Goal: Feedback & Contribution: Contribute content

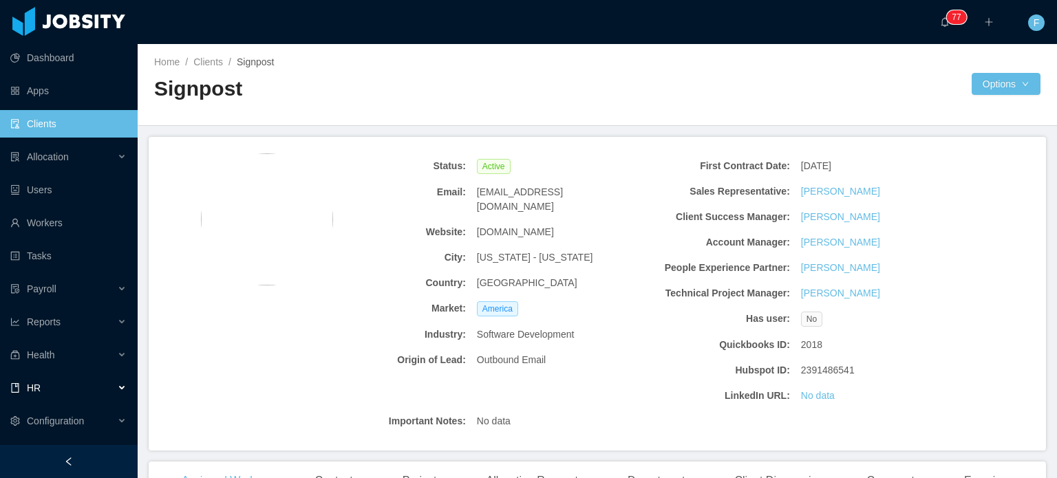
scroll to position [129, 0]
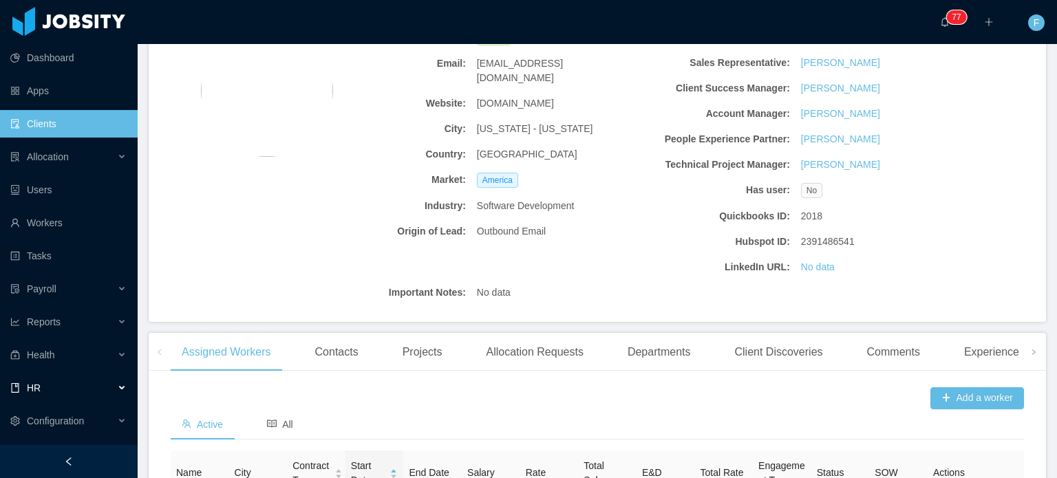
click at [113, 388] on div "HR" at bounding box center [69, 388] width 138 height 28
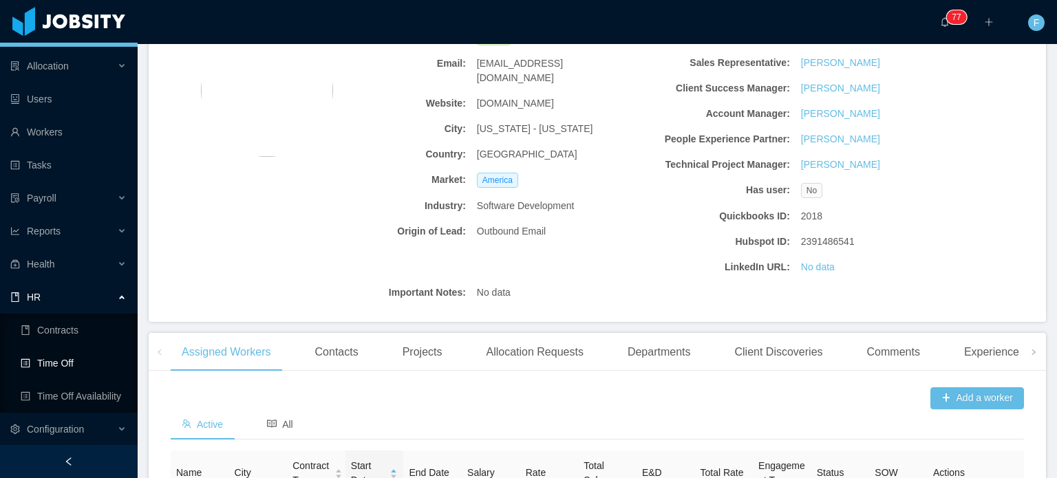
click at [73, 360] on link "Time Off" at bounding box center [74, 364] width 106 height 28
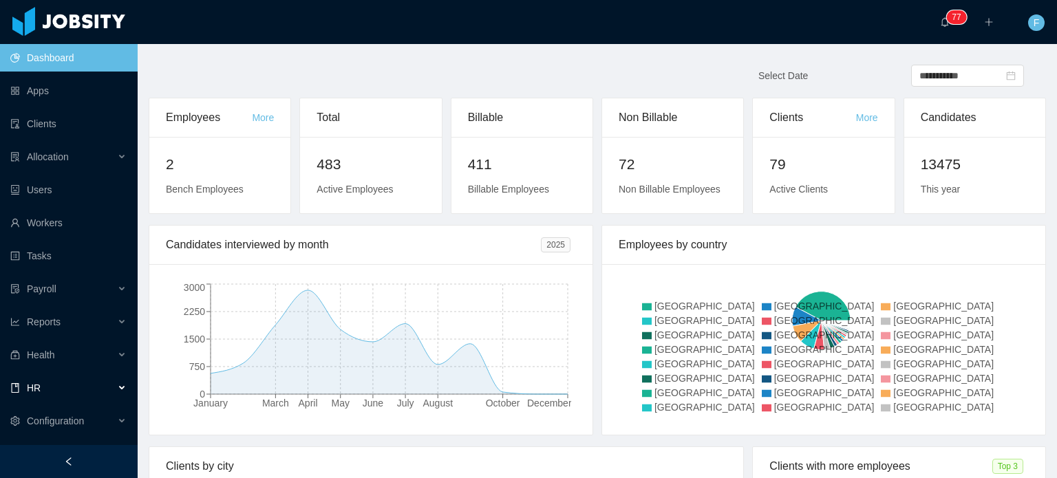
click at [110, 385] on div "HR" at bounding box center [69, 388] width 138 height 28
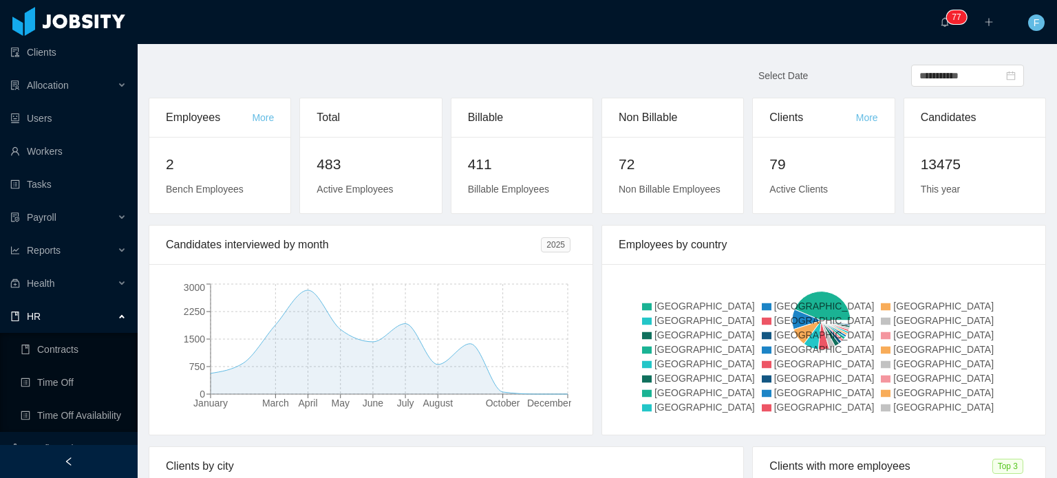
scroll to position [91, 0]
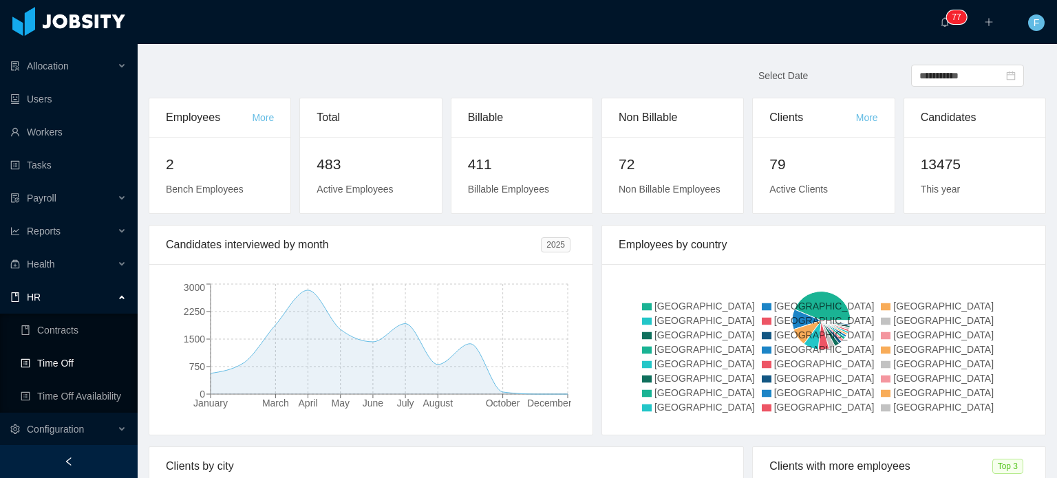
click at [61, 360] on link "Time Off" at bounding box center [74, 364] width 106 height 28
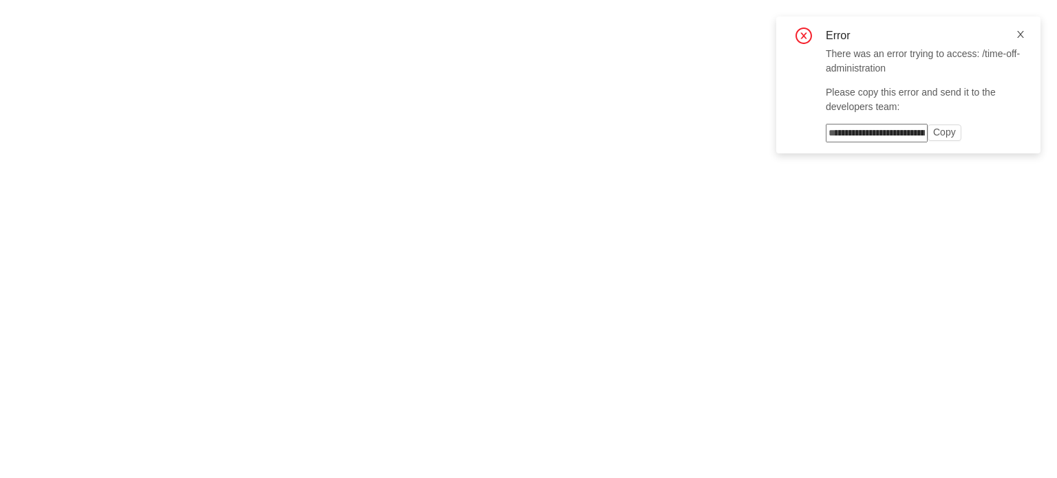
click at [1023, 36] on icon "icon: close" at bounding box center [1021, 35] width 10 height 10
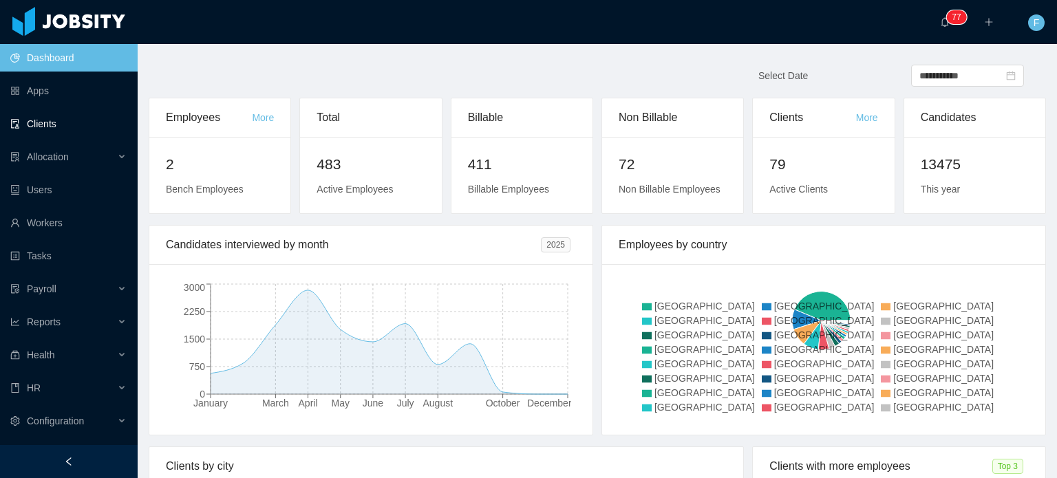
click at [43, 126] on link "Clients" at bounding box center [68, 124] width 116 height 28
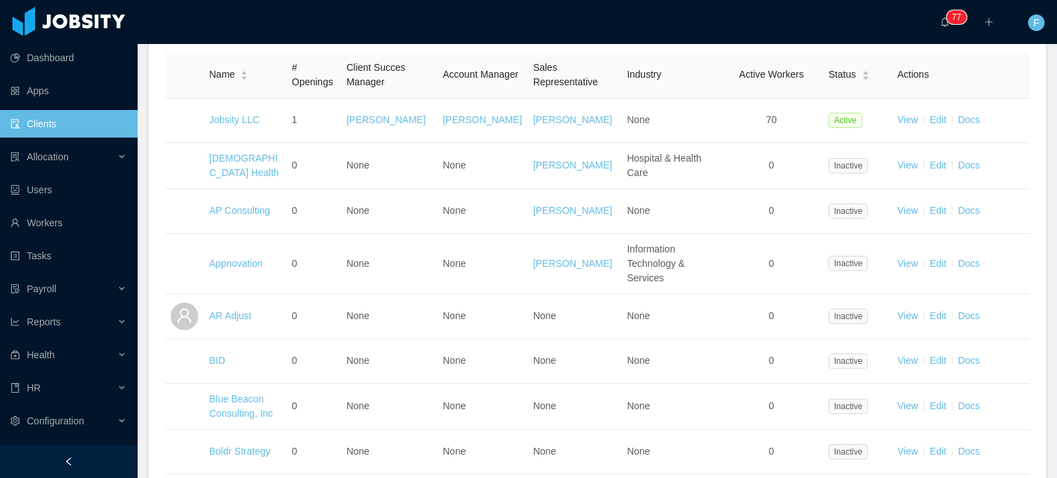
scroll to position [223, 0]
click at [116, 383] on div "HR" at bounding box center [69, 388] width 138 height 28
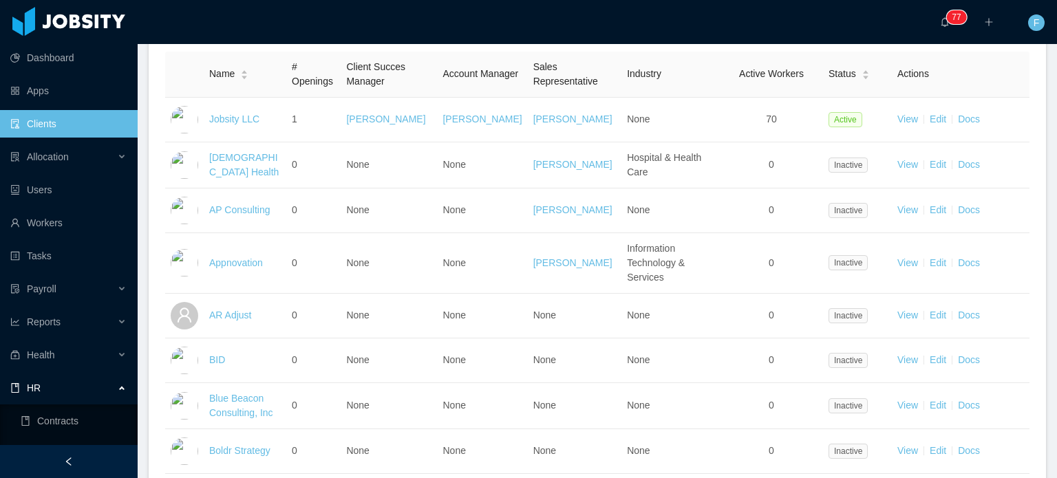
scroll to position [91, 0]
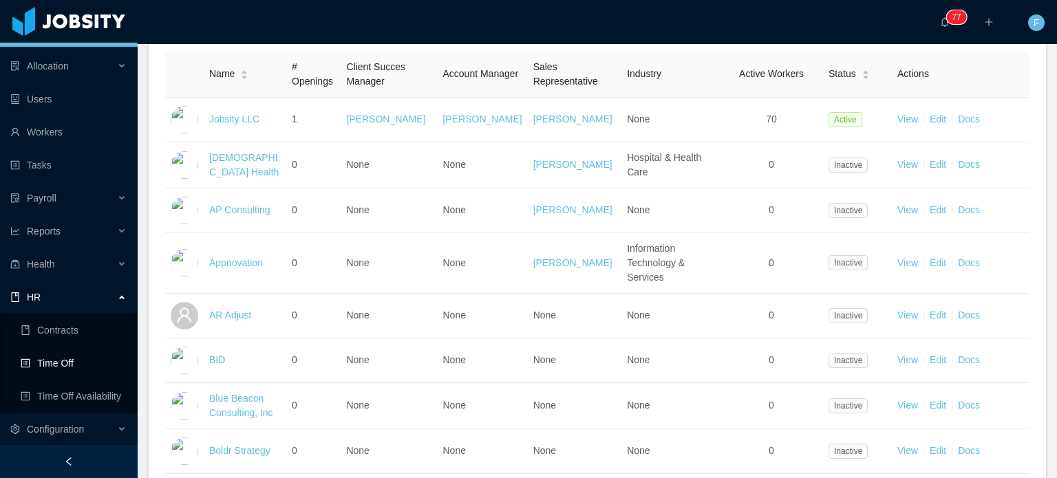
click at [70, 365] on link "Time Off" at bounding box center [74, 364] width 106 height 28
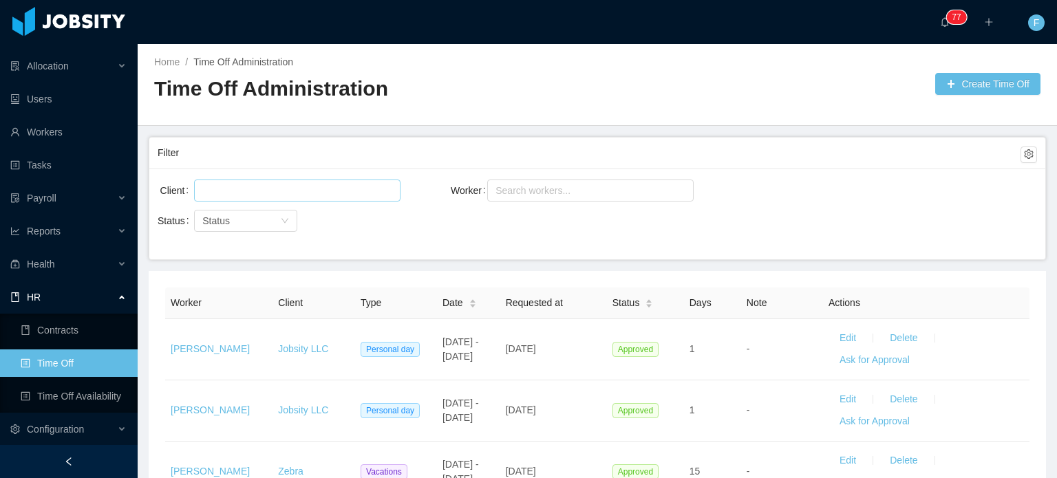
click at [307, 193] on div at bounding box center [295, 190] width 194 height 21
type input "*****"
click at [283, 216] on li "AgateSoftware" at bounding box center [296, 217] width 206 height 22
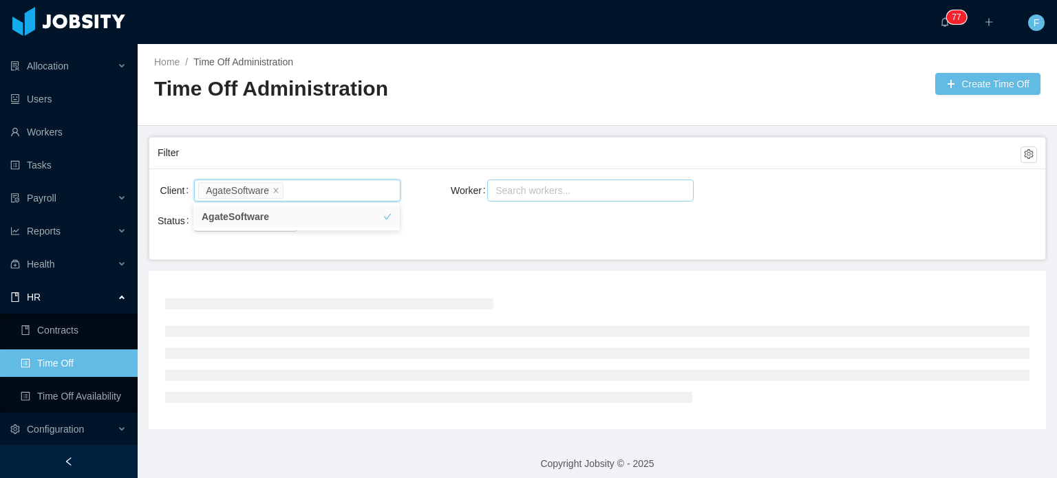
click at [539, 191] on div "Search workers..." at bounding box center [585, 191] width 178 height 14
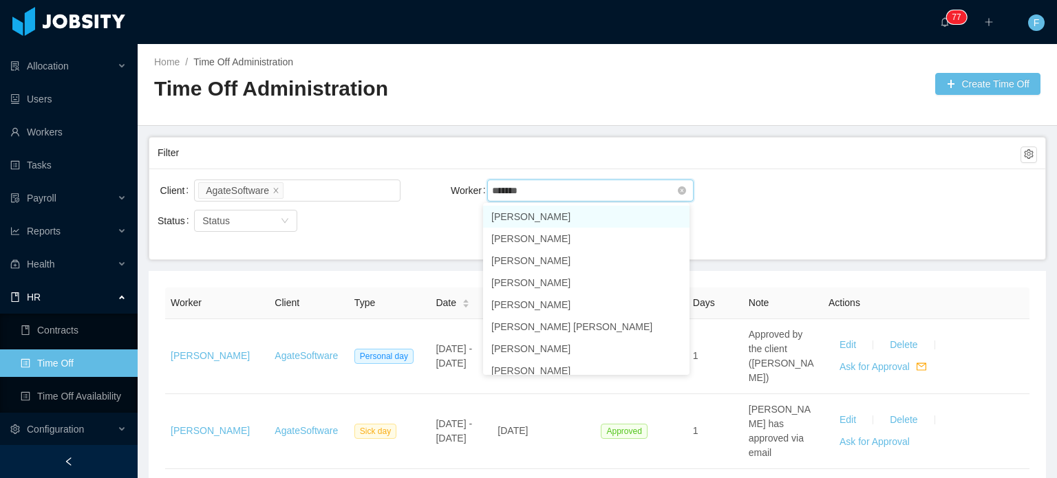
type input "********"
click at [545, 214] on li "[PERSON_NAME]" at bounding box center [586, 217] width 206 height 22
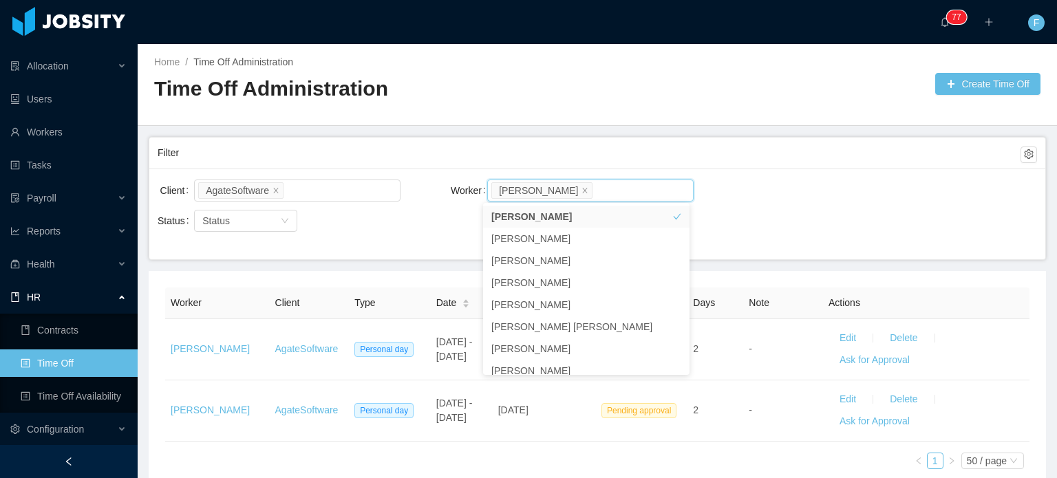
click at [757, 153] on div "Filter" at bounding box center [589, 152] width 863 height 25
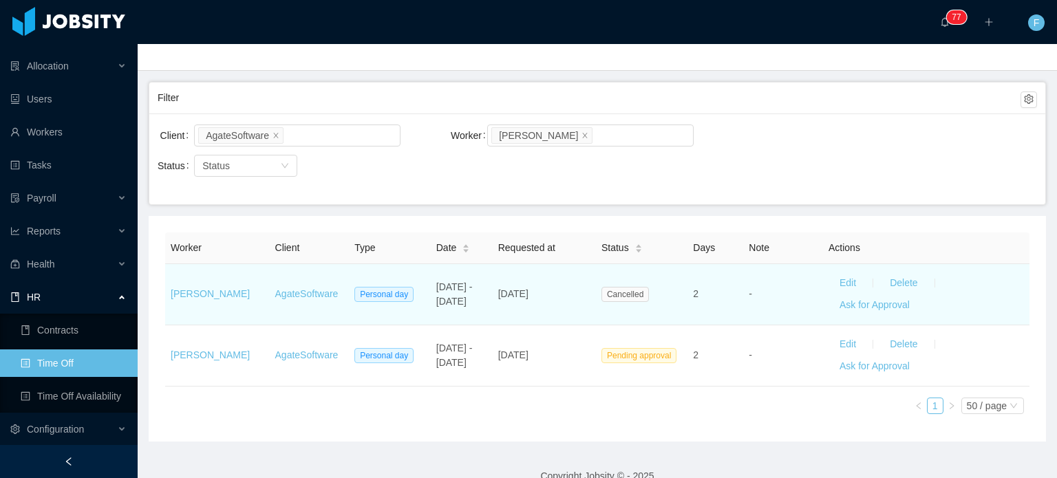
scroll to position [57, 0]
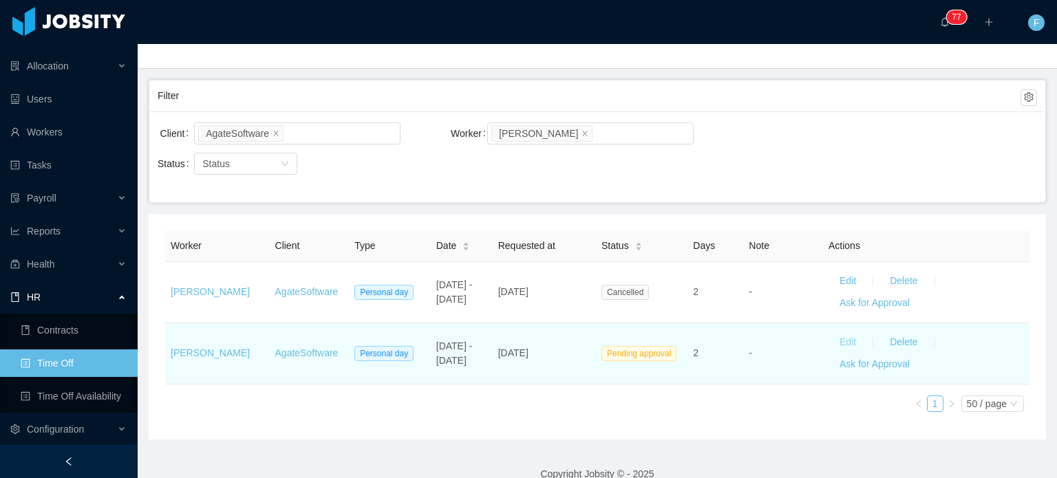
click at [834, 338] on button "Edit" at bounding box center [848, 343] width 39 height 22
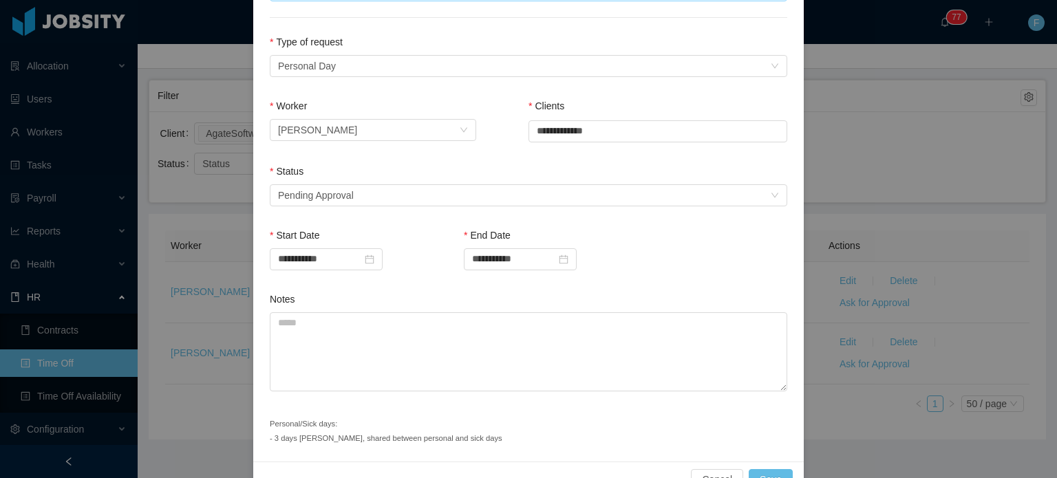
scroll to position [193, 0]
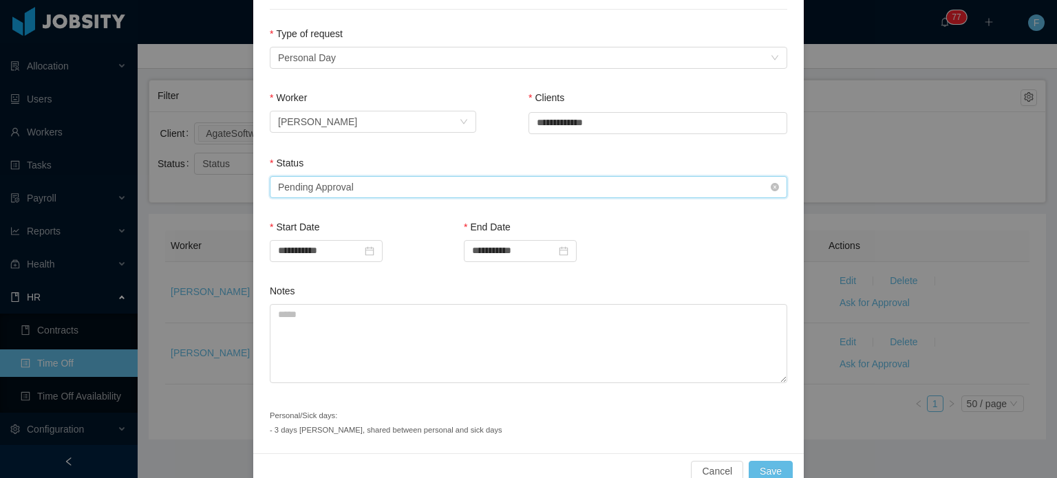
click at [549, 177] on div "Select status Pending Approval" at bounding box center [524, 187] width 492 height 21
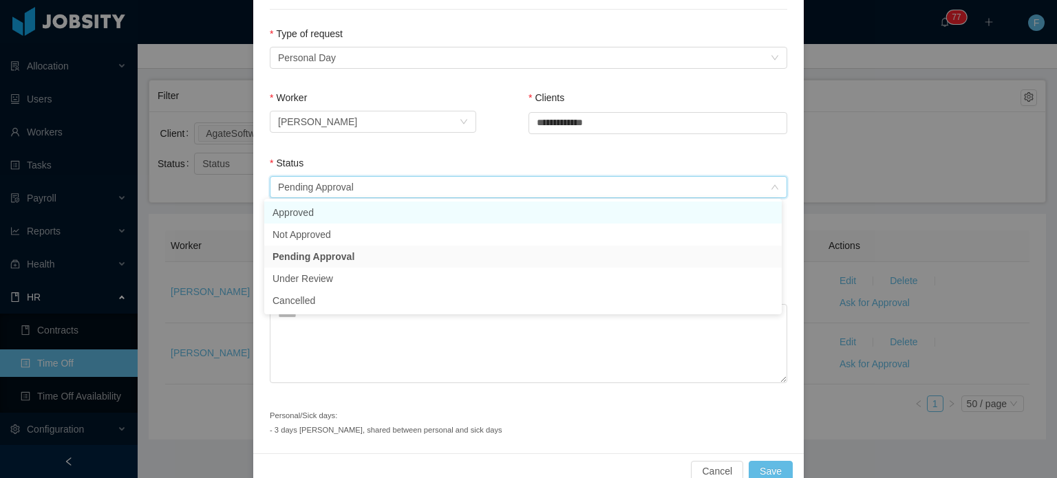
click at [339, 211] on li "Approved" at bounding box center [523, 213] width 518 height 22
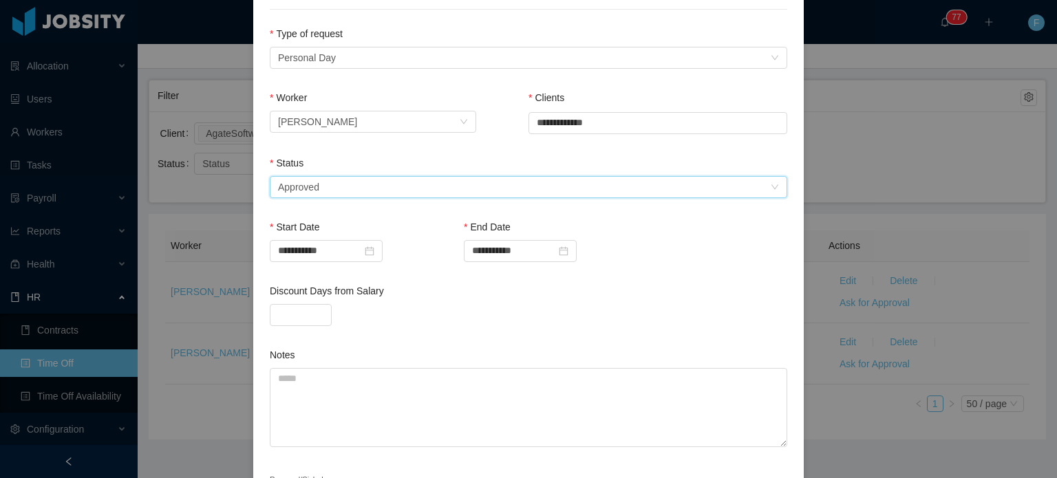
scroll to position [283, 0]
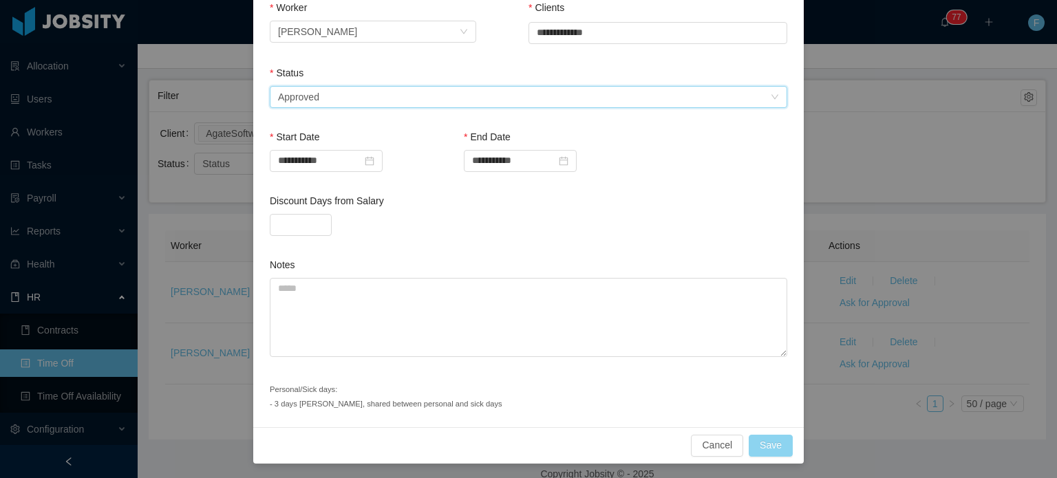
click at [758, 439] on button "Save" at bounding box center [771, 446] width 44 height 22
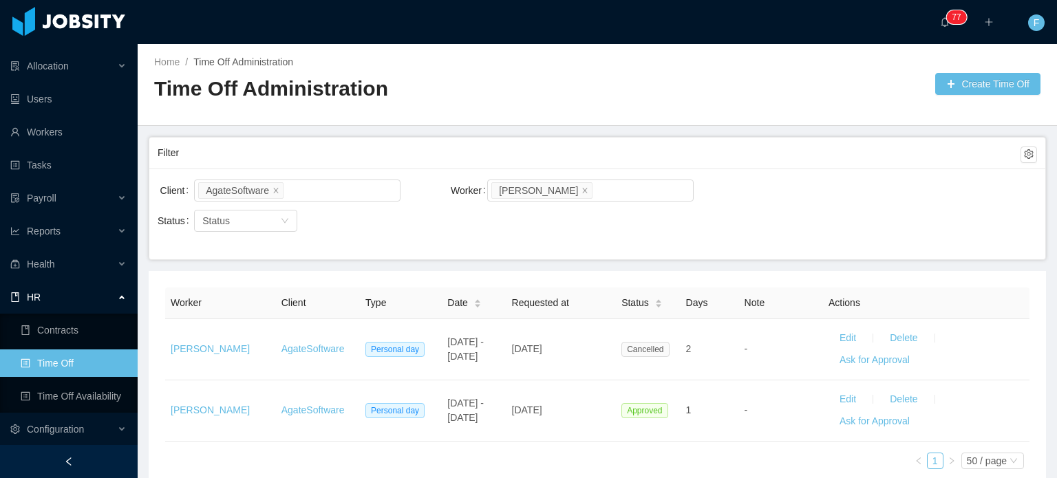
scroll to position [0, 0]
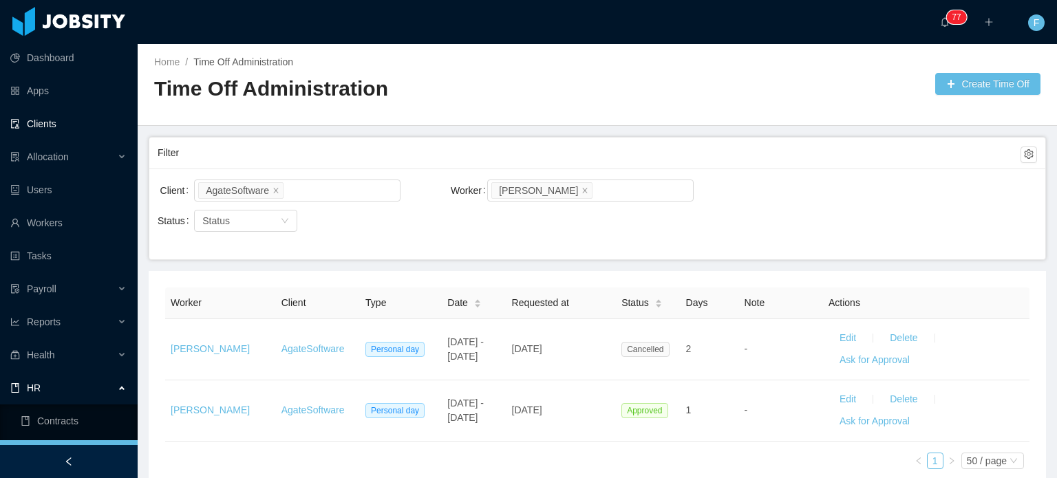
click at [50, 129] on link "Clients" at bounding box center [68, 124] width 116 height 28
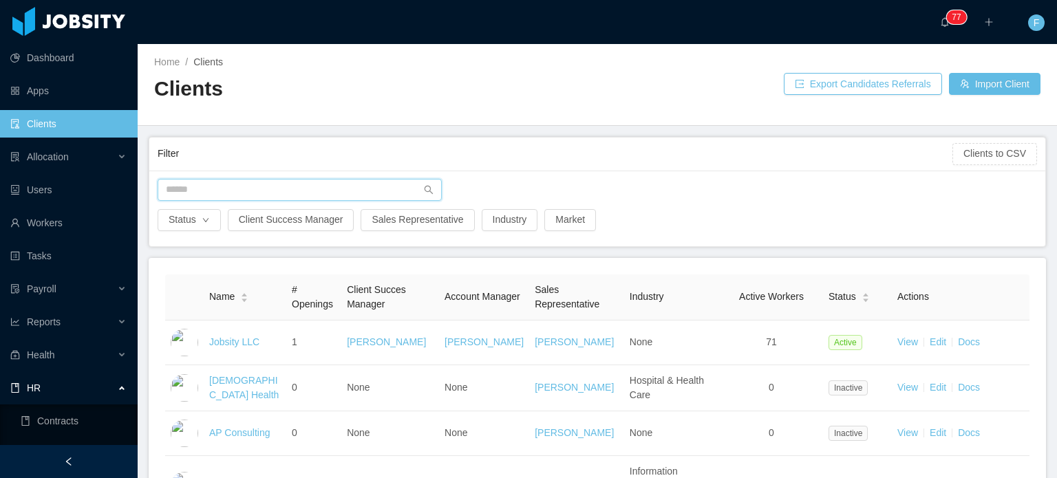
click at [273, 194] on input "text" at bounding box center [300, 190] width 284 height 22
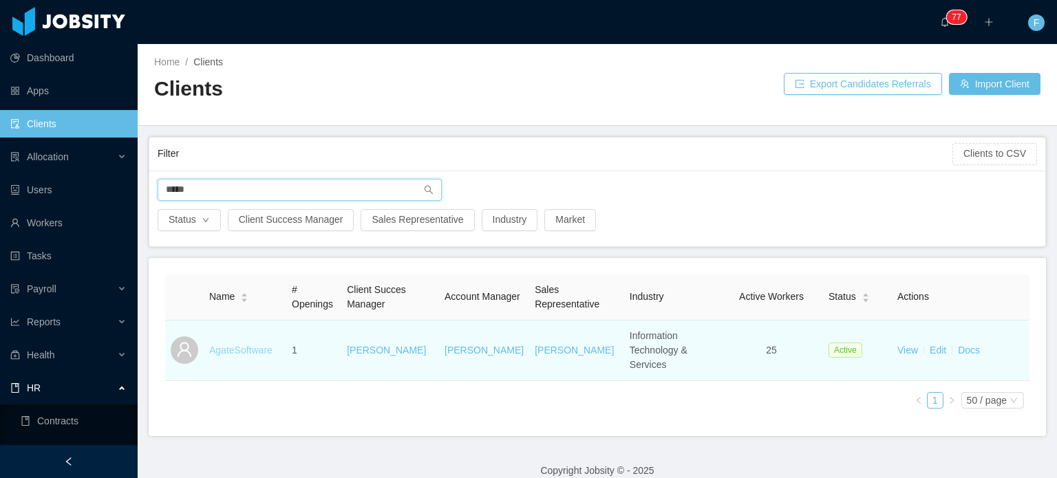
type input "*****"
click at [246, 345] on link "AgateSoftware" at bounding box center [240, 350] width 63 height 11
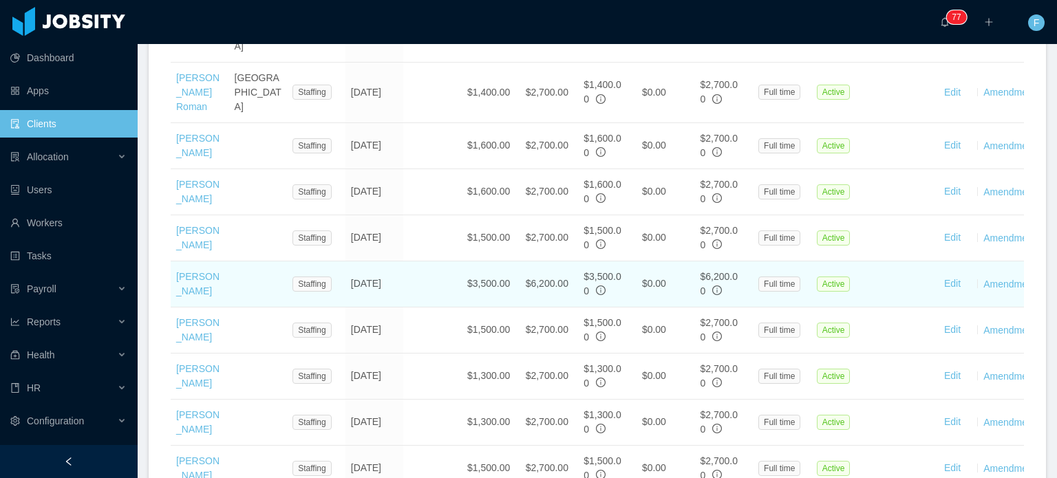
scroll to position [1082, 0]
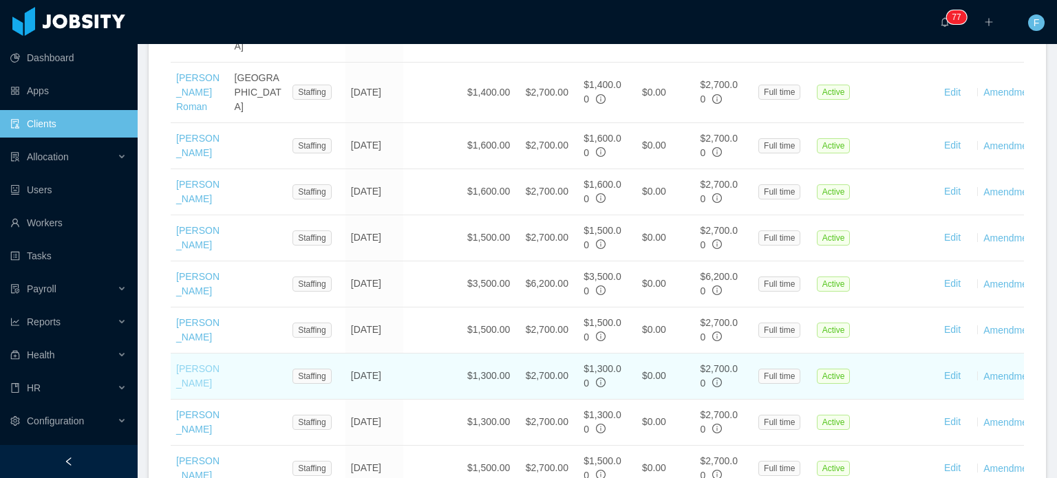
click at [189, 363] on link "[PERSON_NAME]" at bounding box center [197, 375] width 43 height 25
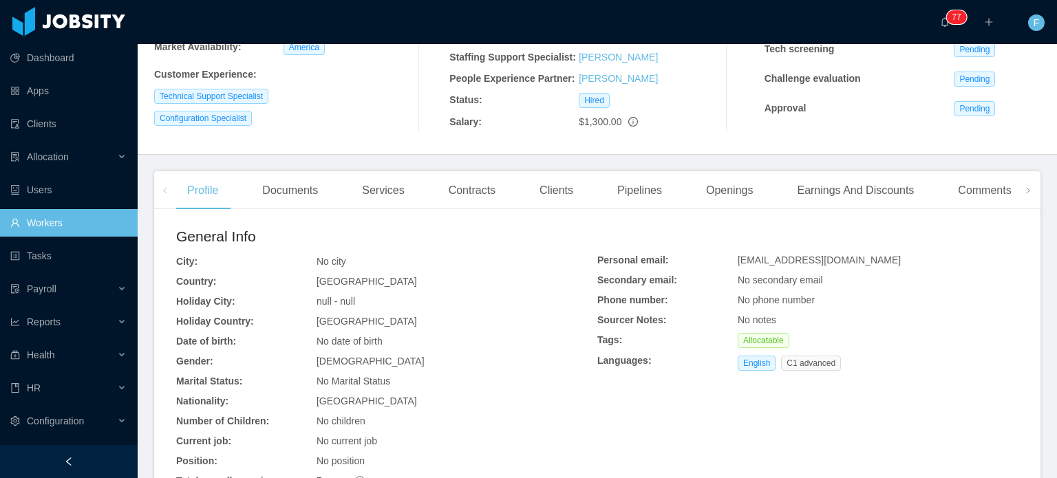
scroll to position [231, 0]
click at [984, 189] on div "Comments" at bounding box center [984, 191] width 75 height 39
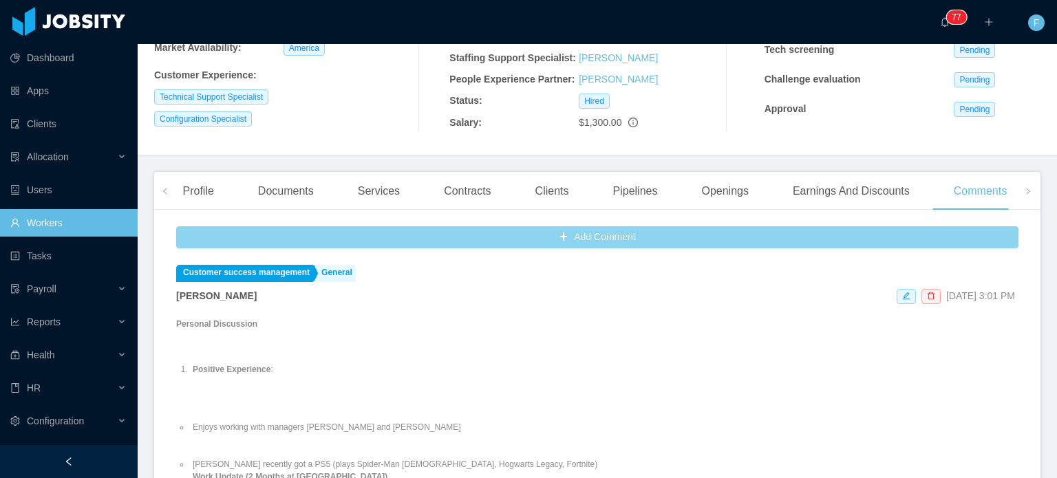
click at [454, 244] on button "Add Comment" at bounding box center [597, 237] width 842 height 22
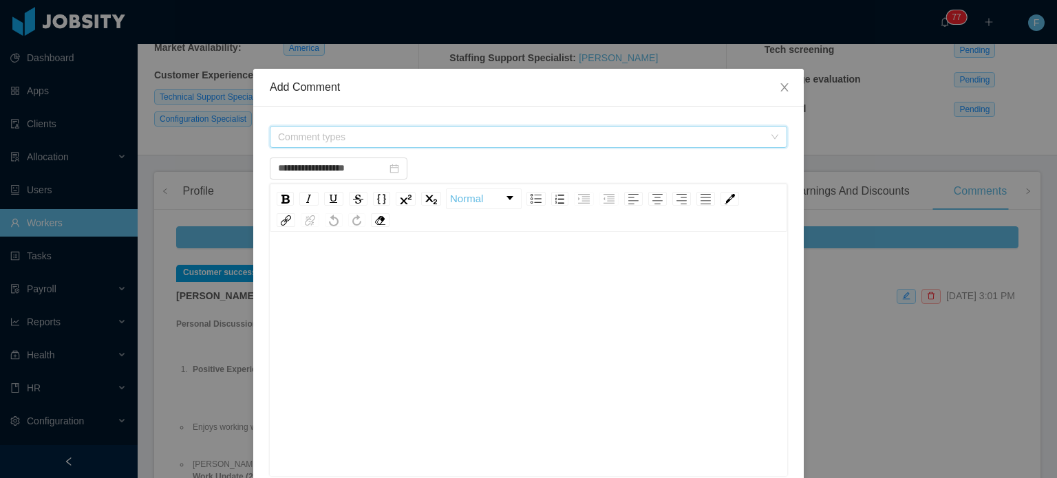
click at [372, 130] on span "Comment types" at bounding box center [521, 137] width 486 height 14
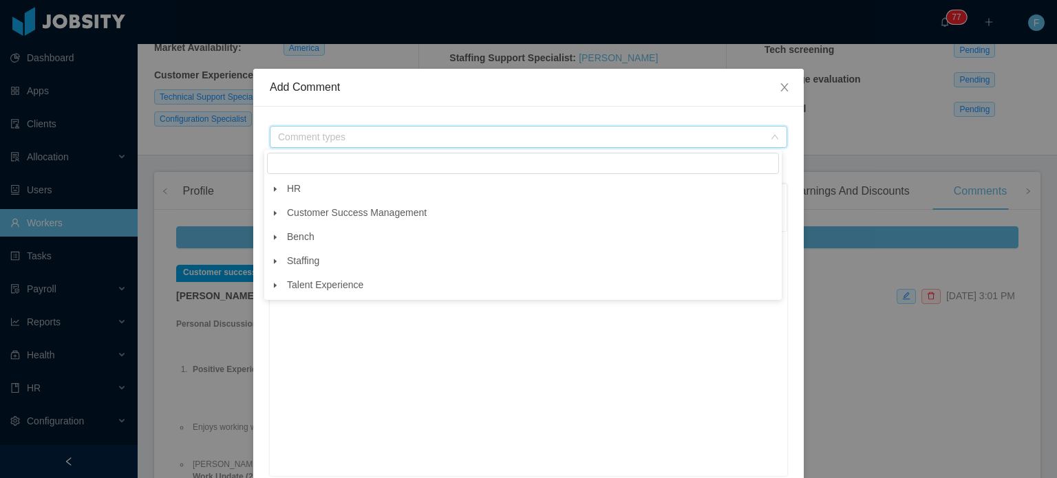
click at [276, 209] on span at bounding box center [275, 213] width 17 height 17
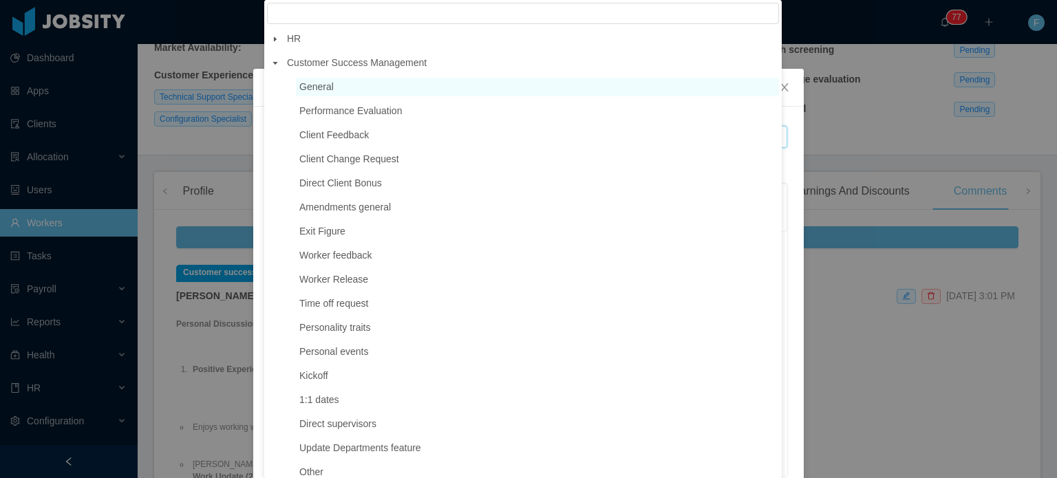
click at [306, 92] on span "General" at bounding box center [316, 86] width 34 height 11
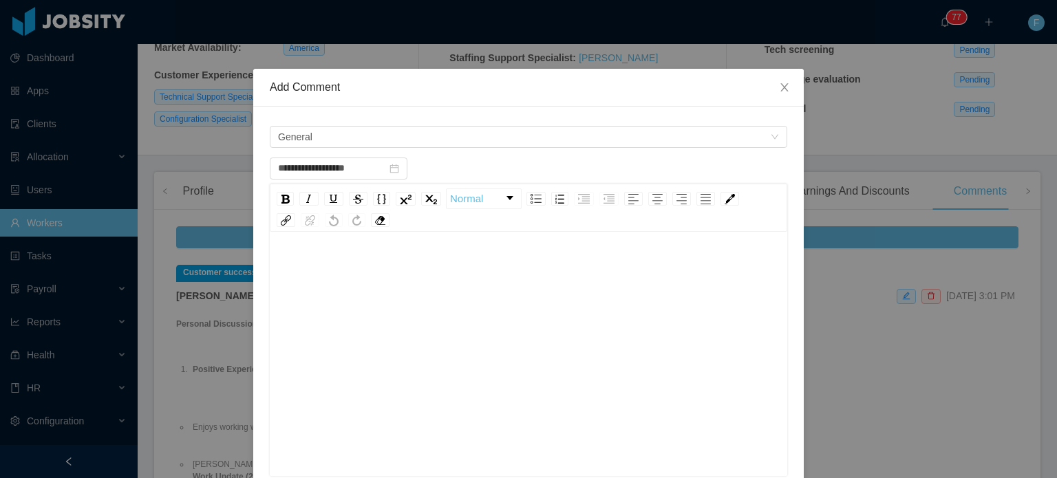
click at [343, 261] on div "rdw-editor" at bounding box center [529, 269] width 496 height 28
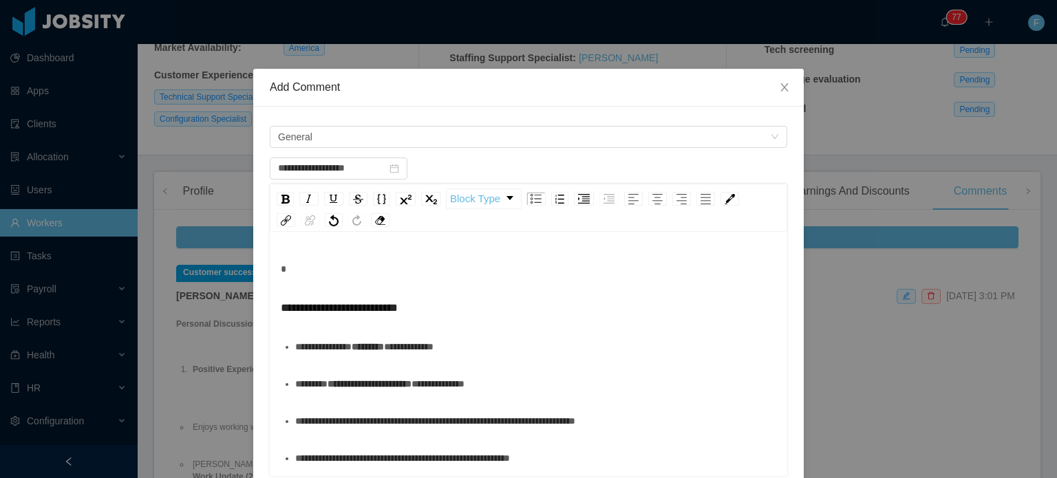
click at [447, 350] on div "**********" at bounding box center [536, 347] width 482 height 28
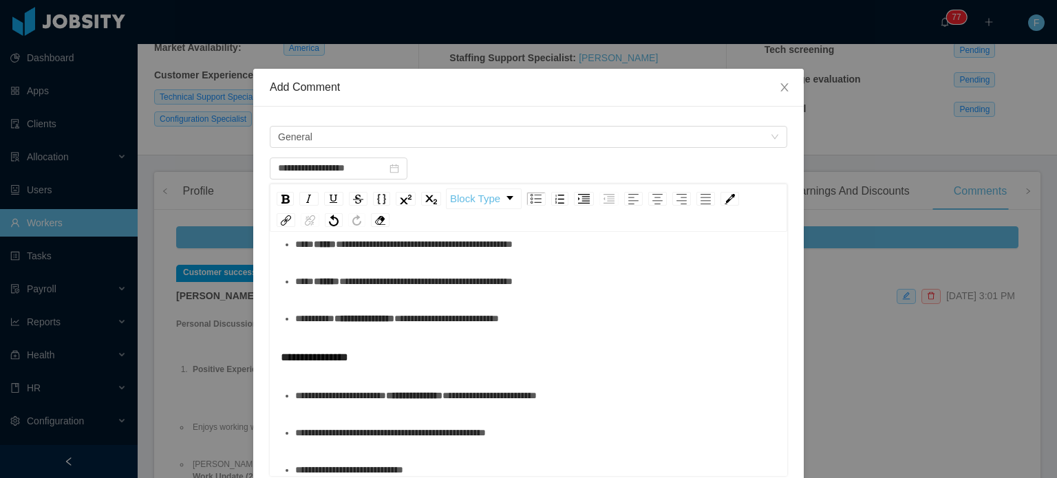
scroll to position [226, 0]
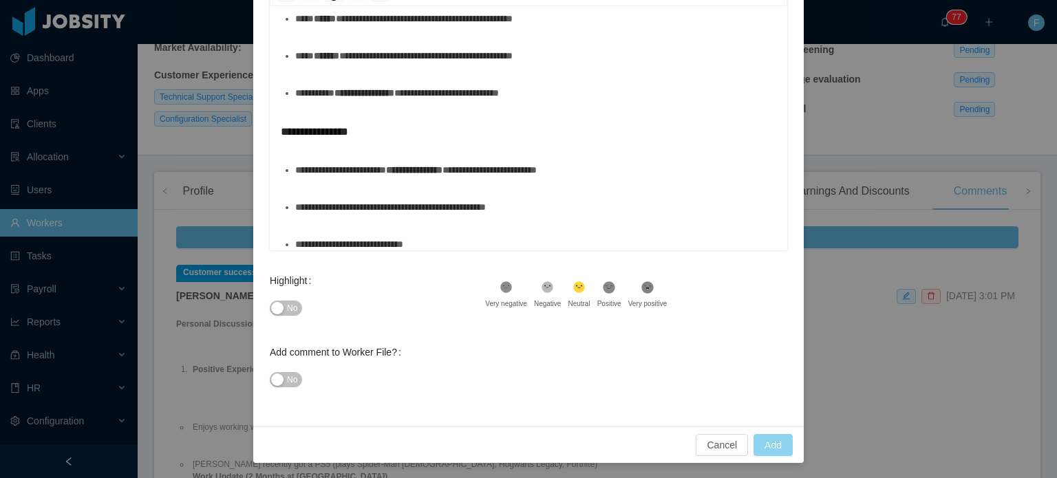
type input "**********"
click at [778, 446] on button "Add" at bounding box center [773, 445] width 39 height 22
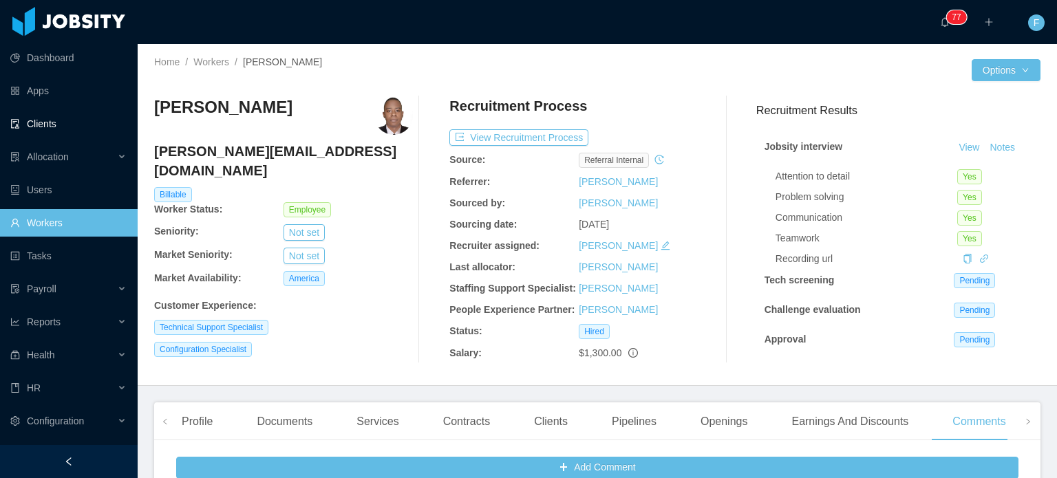
click at [71, 129] on link "Clients" at bounding box center [68, 124] width 116 height 28
